Goal: Task Accomplishment & Management: Manage account settings

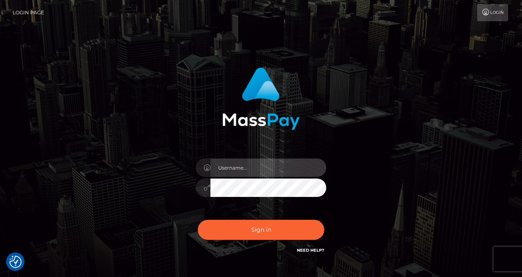
click at [234, 171] on input "text" at bounding box center [269, 167] width 116 height 18
type input "izabela.throne"
click at [237, 166] on input "text" at bounding box center [269, 167] width 116 height 18
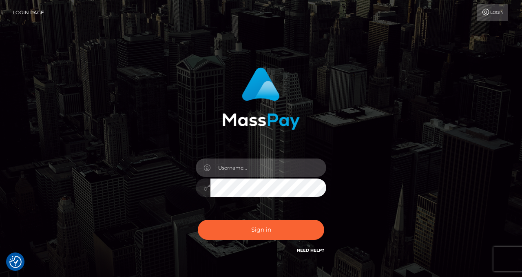
checkbox input "true"
type input "izabela.throne"
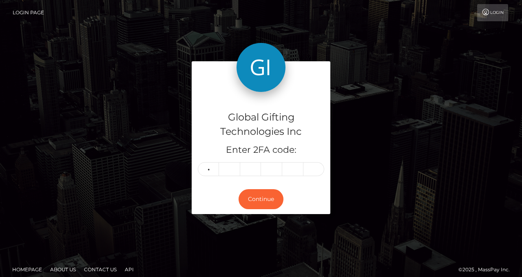
type input "3"
type input "1"
type input "4"
type input "6"
type input "2"
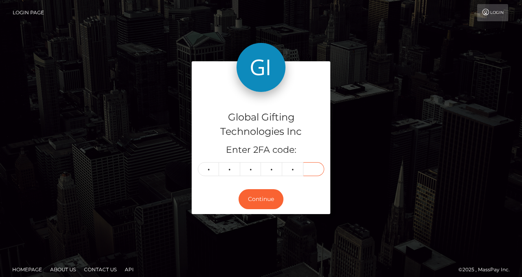
type input "9"
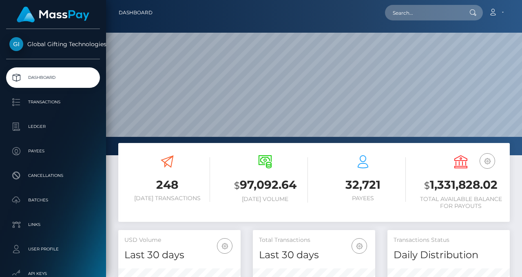
scroll to position [270, 122]
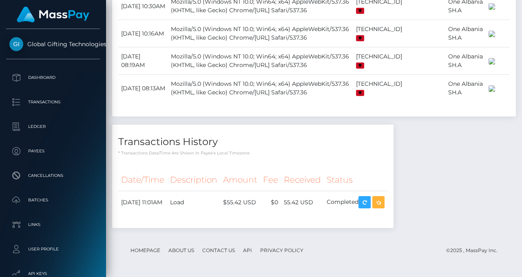
scroll to position [1897, 0]
